Goal: Information Seeking & Learning: Learn about a topic

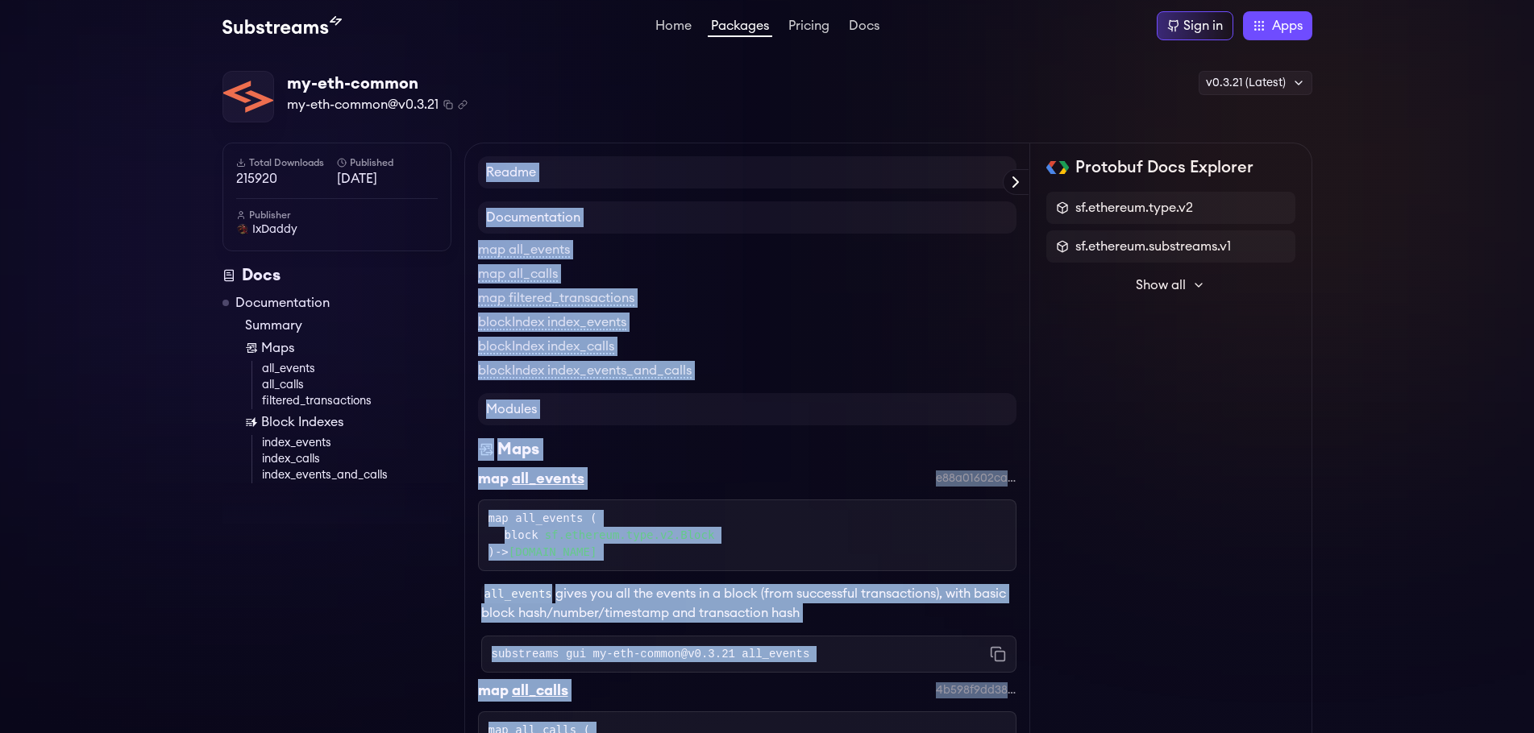
click at [721, 29] on link "Packages" at bounding box center [740, 28] width 64 height 18
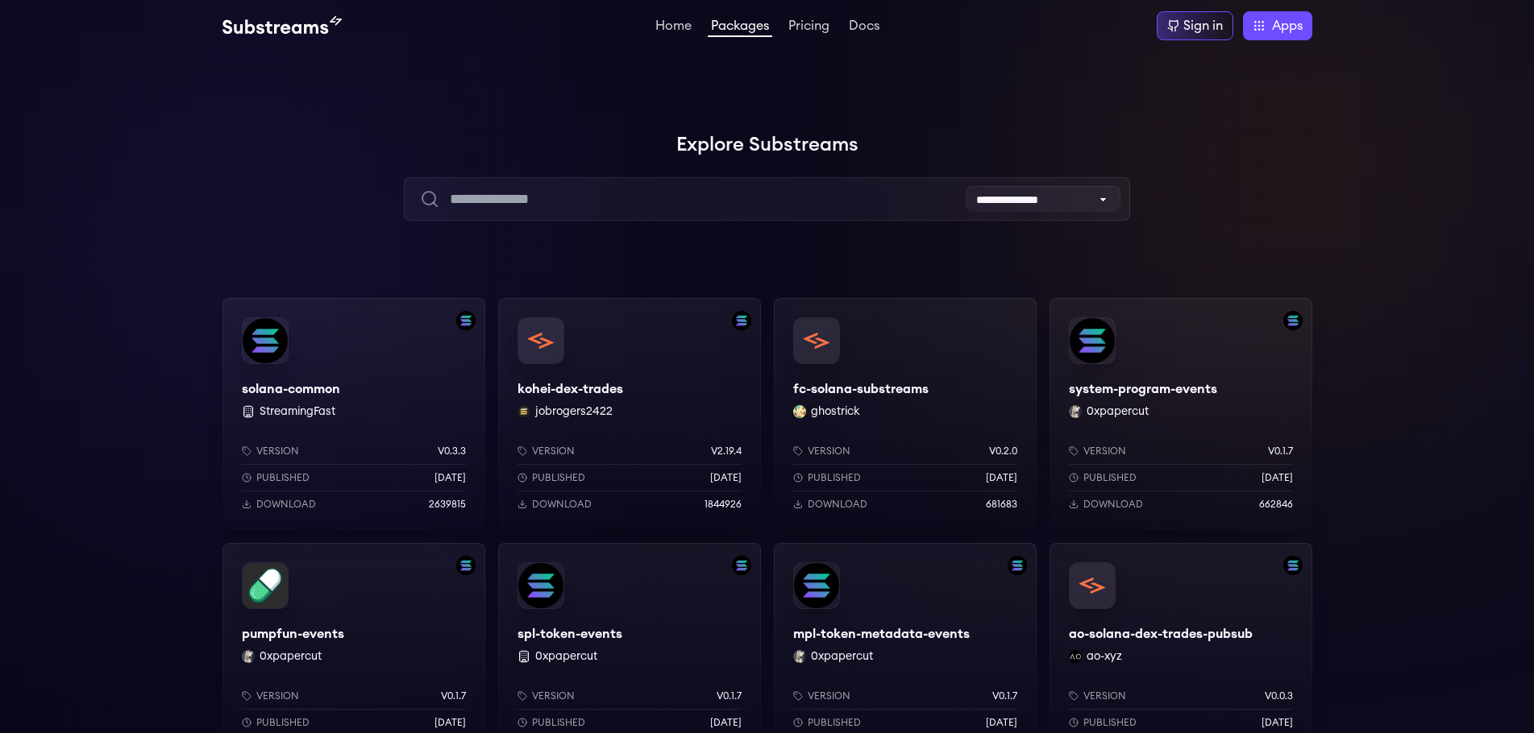
click at [322, 388] on div "solana-common StreamingFast Version v0.3.3 Published 7 months ago Download 2639…" at bounding box center [353, 414] width 263 height 232
click at [599, 392] on div "kohei-dex-trades jobrogers2422 Version v2.19.4 Published 3 months ago Download …" at bounding box center [629, 414] width 263 height 232
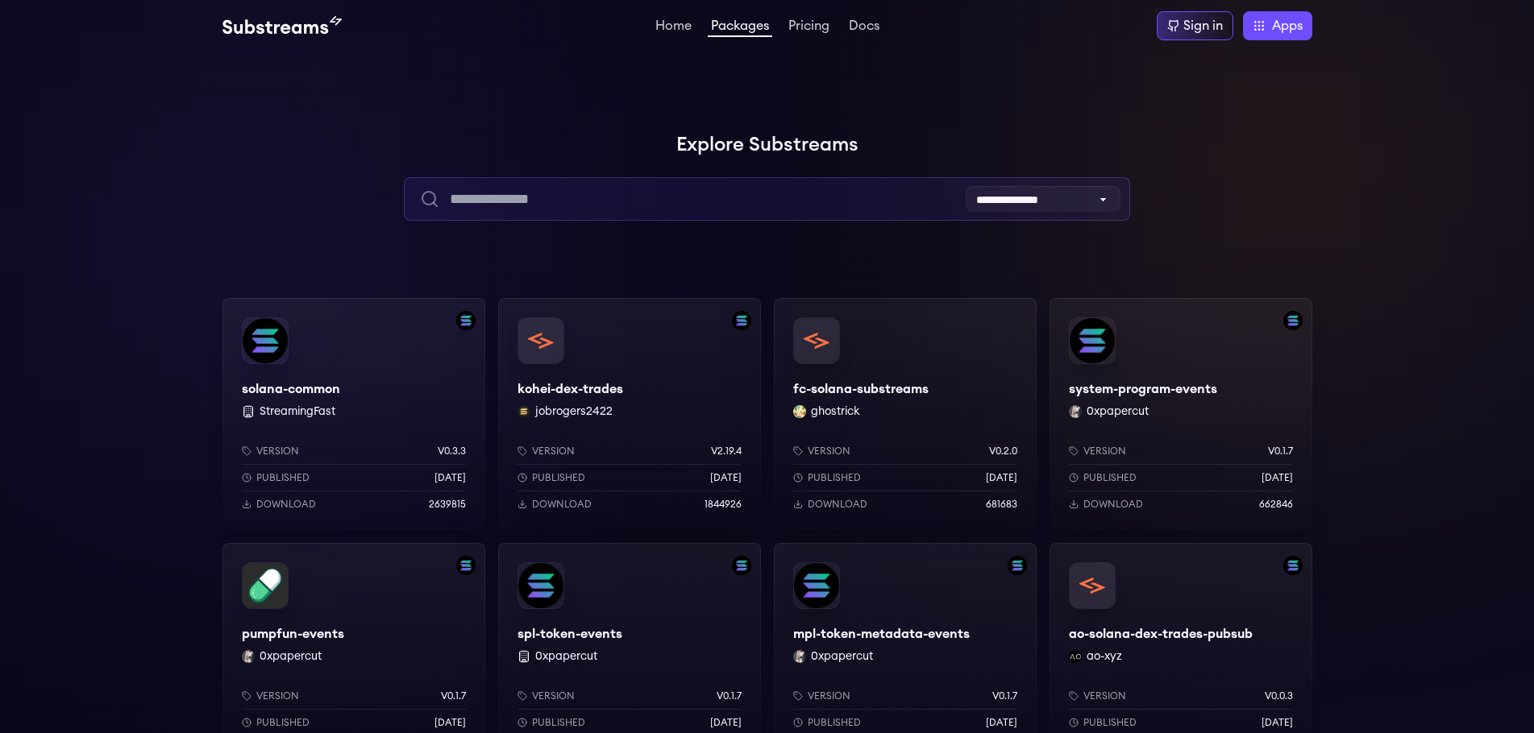
click at [566, 195] on input "text" at bounding box center [767, 199] width 726 height 44
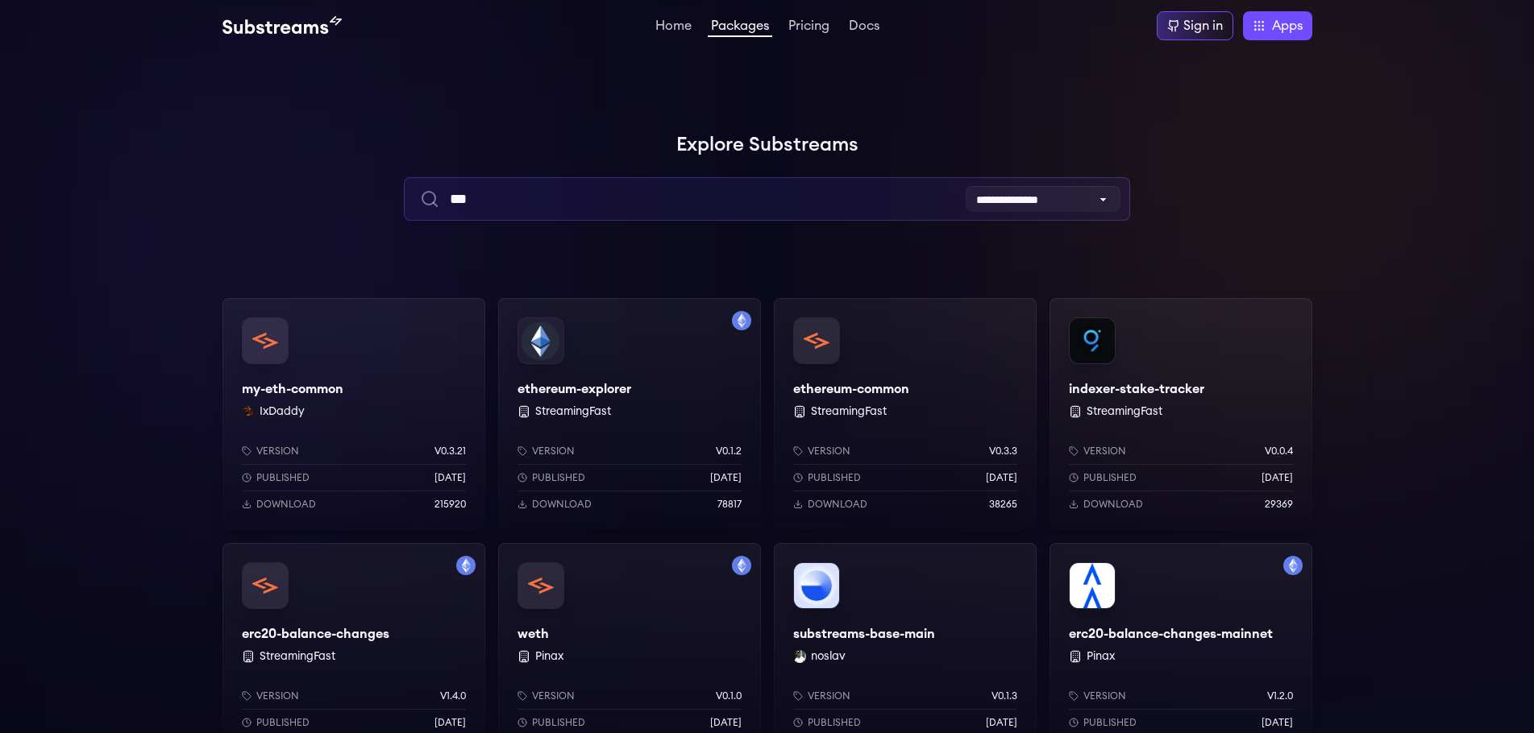
type input "***"
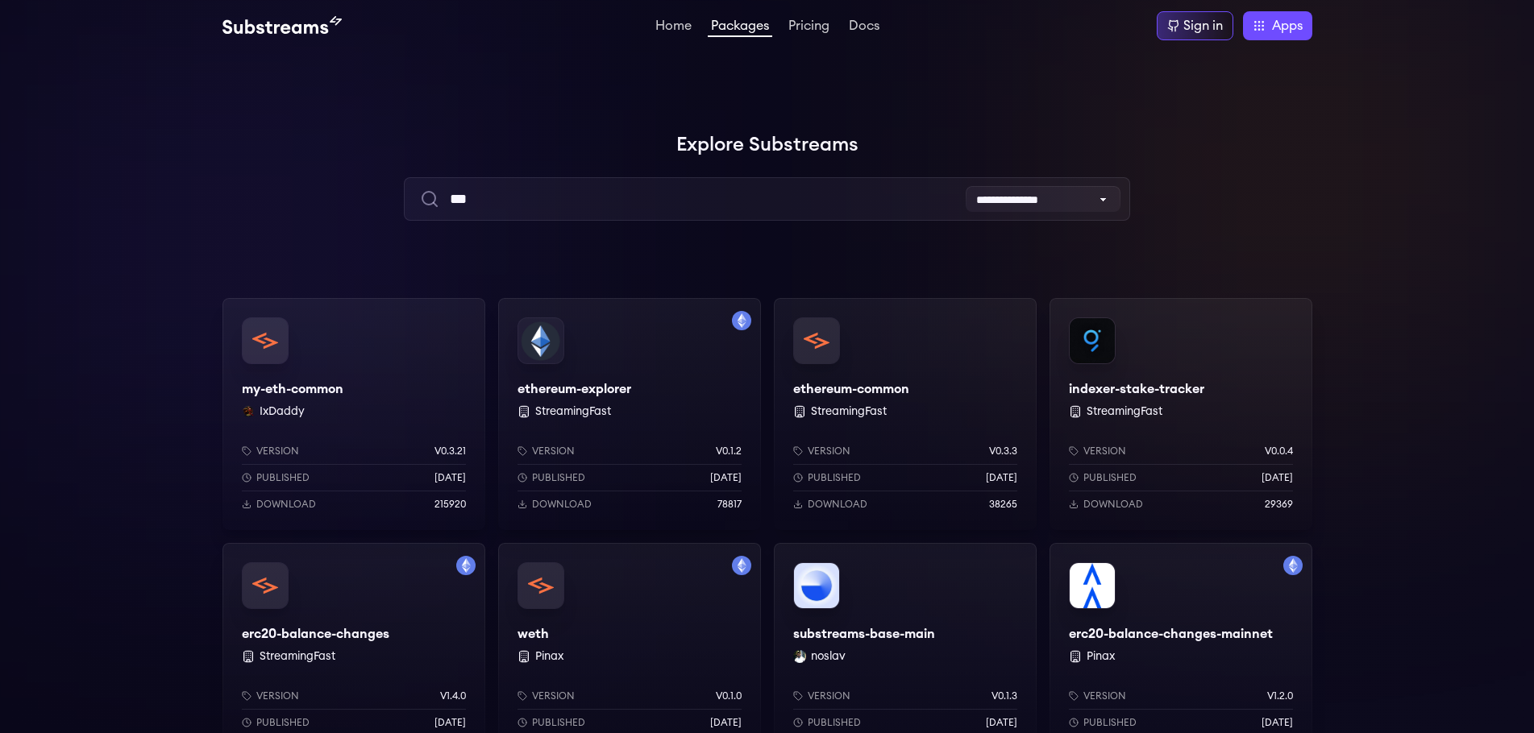
click at [336, 386] on div "my-eth-common IxDaddy Version v0.3.21 Published 4 months ago Download 215920" at bounding box center [353, 414] width 263 height 232
click at [562, 384] on div "ethereum-explorer StreamingFast Version v0.1.2 Published 1 years ago Download 7…" at bounding box center [629, 414] width 263 height 232
click at [903, 402] on div "ethereum-common StreamingFast Version v0.3.3 Published [DATE] Download 38265" at bounding box center [905, 414] width 263 height 232
